Goal: Obtain resource: Obtain resource

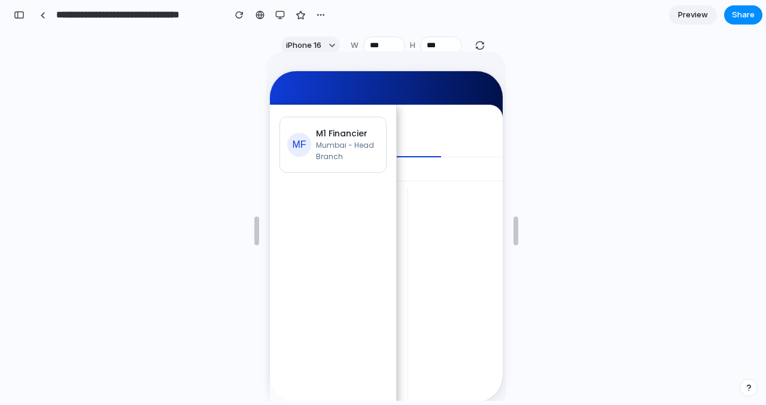
scroll to position [238, 0]
click at [23, 13] on div "button" at bounding box center [19, 15] width 11 height 8
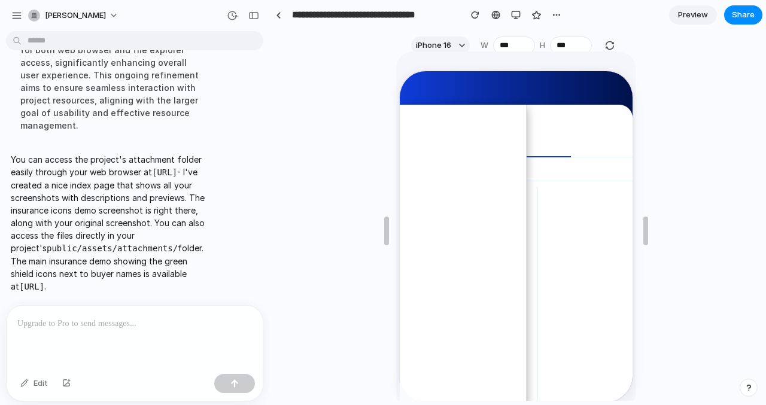
drag, startPoint x: 15, startPoint y: 134, endPoint x: 20, endPoint y: 169, distance: 36.3
click at [20, 169] on p "You can access the project's attachment folder easily through your web browser …" at bounding box center [111, 223] width 200 height 140
click at [152, 168] on code "[URL]" at bounding box center [164, 173] width 25 height 10
drag, startPoint x: 22, startPoint y: 171, endPoint x: 6, endPoint y: 160, distance: 19.3
click at [6, 160] on div "You can access the project's attachment folder easily through your web browser …" at bounding box center [111, 223] width 210 height 154
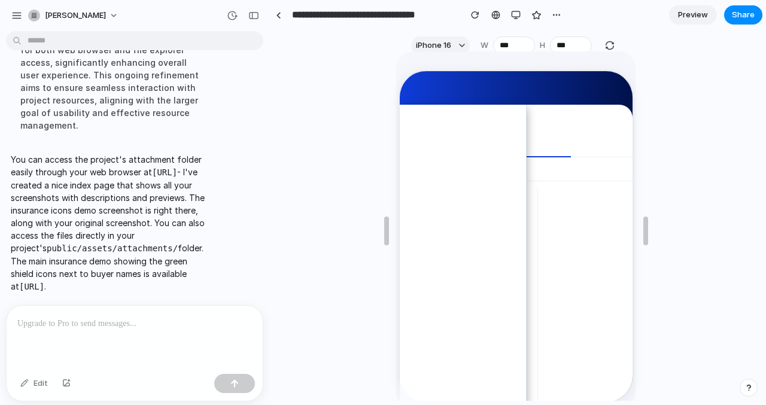
copy code "[URL]"
drag, startPoint x: 148, startPoint y: 286, endPoint x: 16, endPoint y: 276, distance: 133.3
click at [16, 276] on p "You can access the project's attachment folder easily through your web browser …" at bounding box center [111, 223] width 200 height 140
drag, startPoint x: 172, startPoint y: 235, endPoint x: 76, endPoint y: 232, distance: 96.4
click at [75, 232] on p "You can access the project's attachment folder easily through your web browser …" at bounding box center [111, 223] width 200 height 140
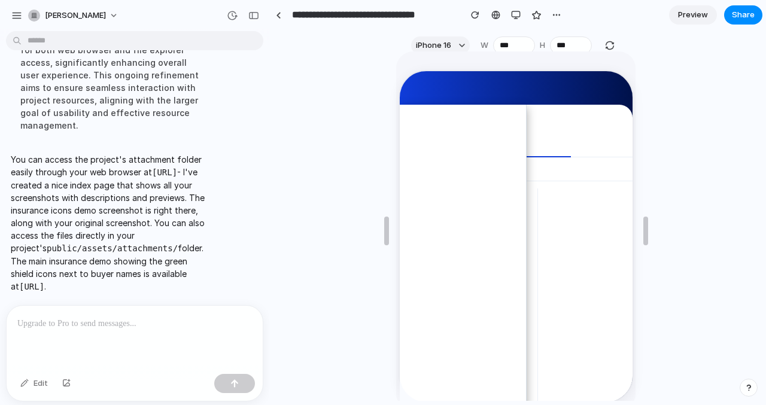
click at [28, 322] on p at bounding box center [134, 324] width 235 height 14
click at [54, 324] on p at bounding box center [134, 324] width 235 height 14
click at [38, 329] on p at bounding box center [134, 324] width 235 height 14
click at [80, 325] on p at bounding box center [134, 324] width 235 height 14
